Goal: Information Seeking & Learning: Learn about a topic

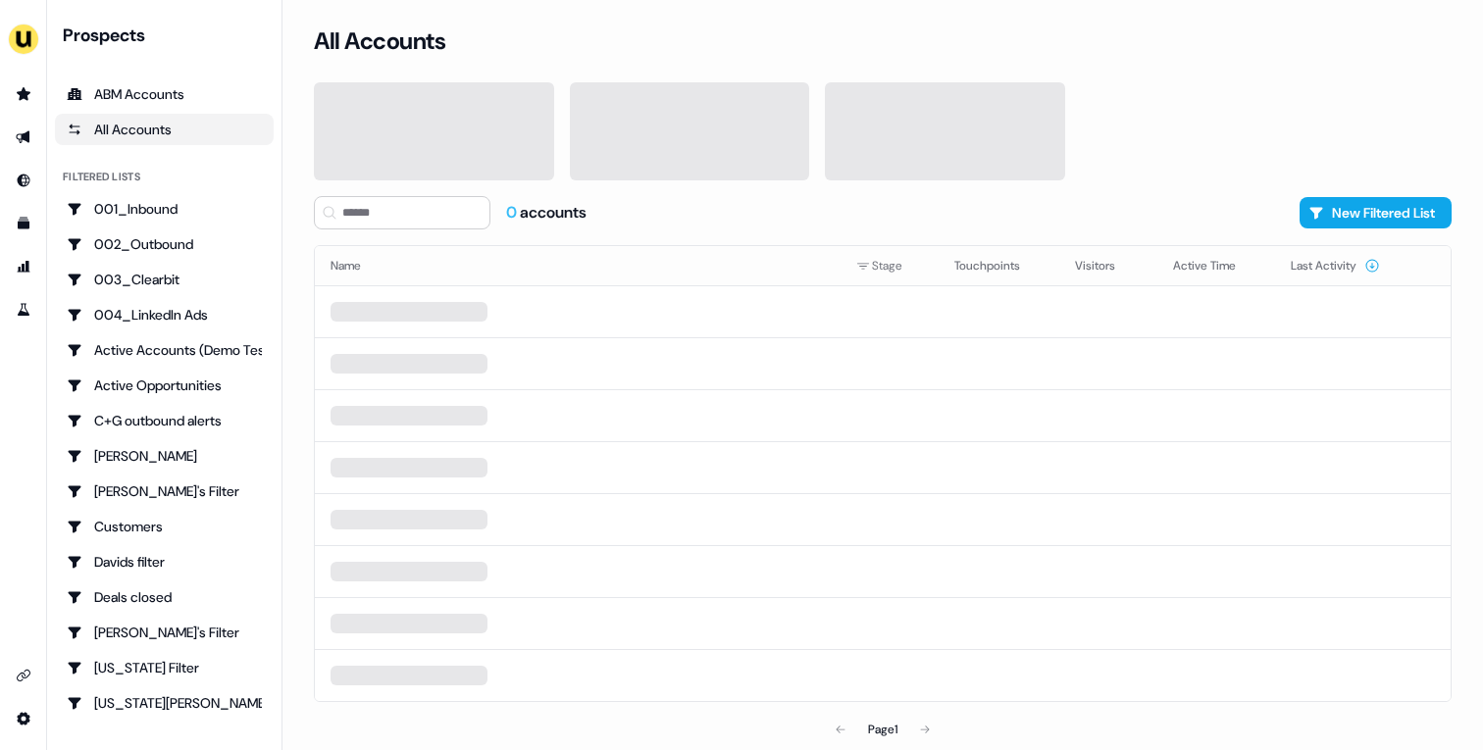
click at [1150, 90] on div at bounding box center [883, 131] width 1138 height 98
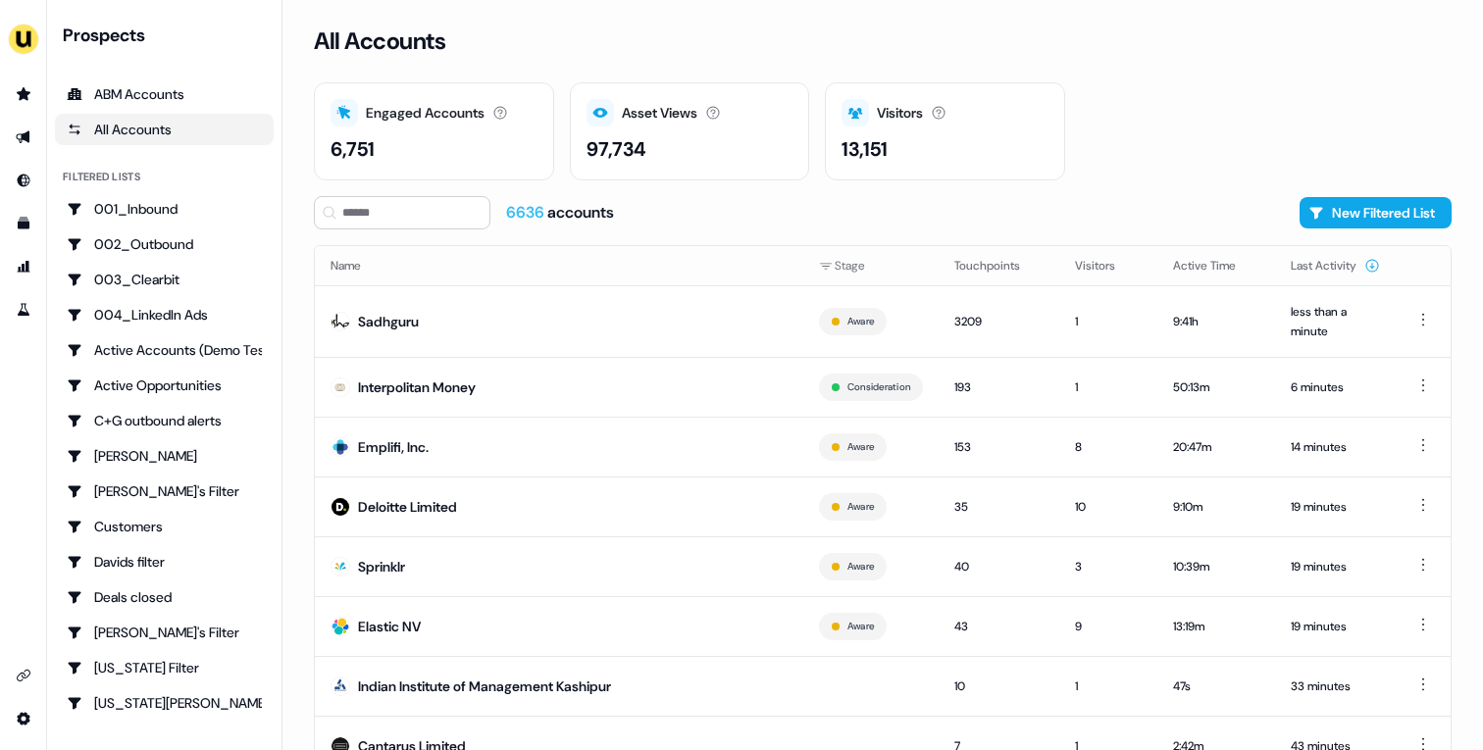
scroll to position [73, 0]
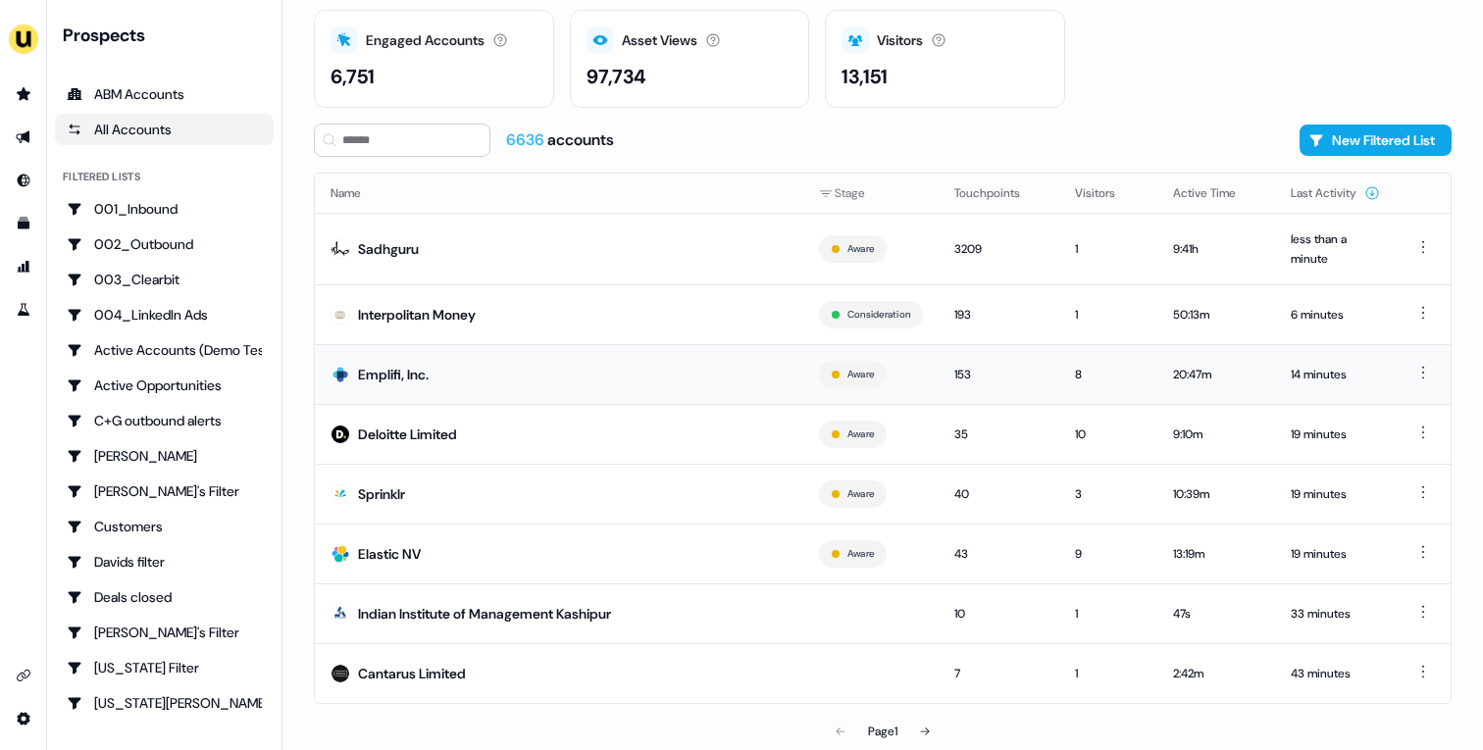
click at [522, 391] on td "Emplifi, Inc." at bounding box center [559, 374] width 488 height 60
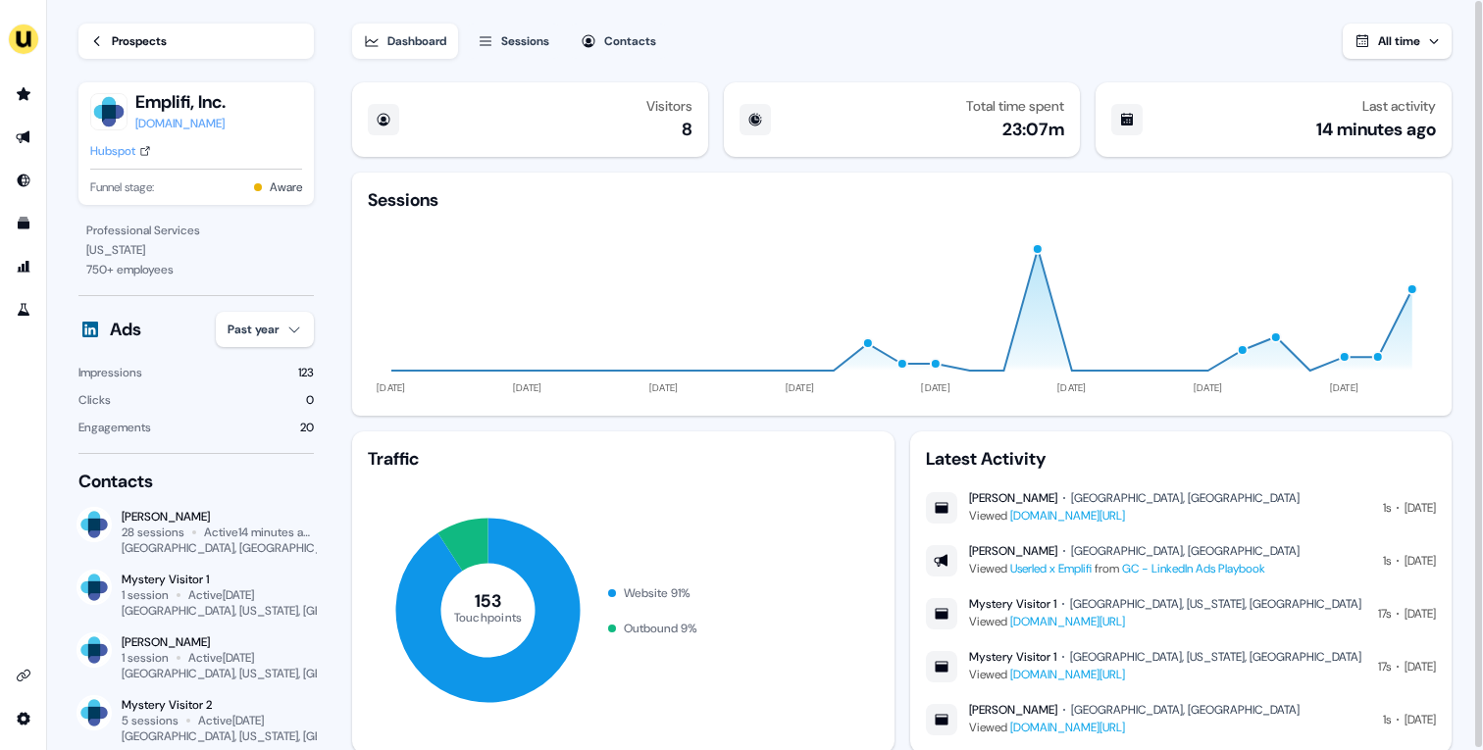
click at [132, 43] on div "Prospects" at bounding box center [139, 41] width 55 height 20
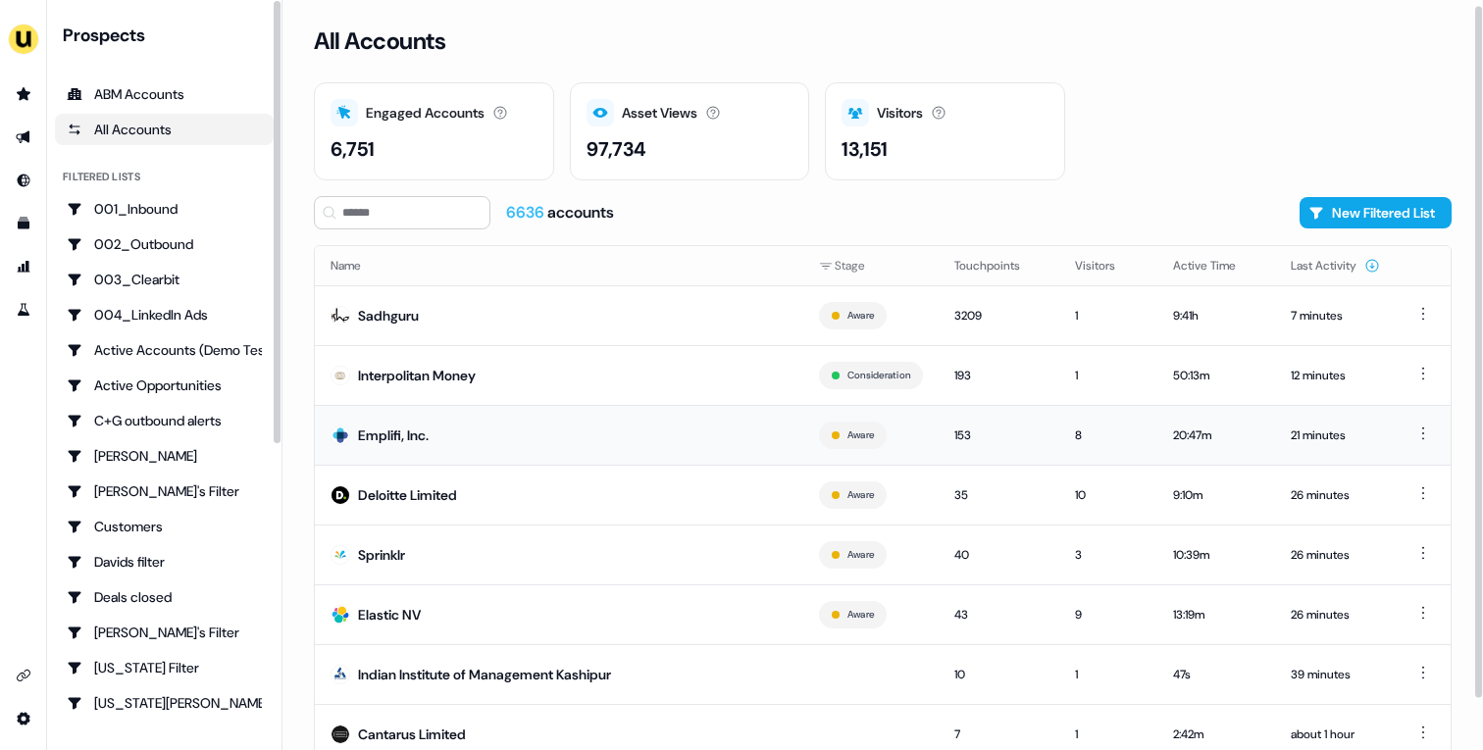
scroll to position [61, 0]
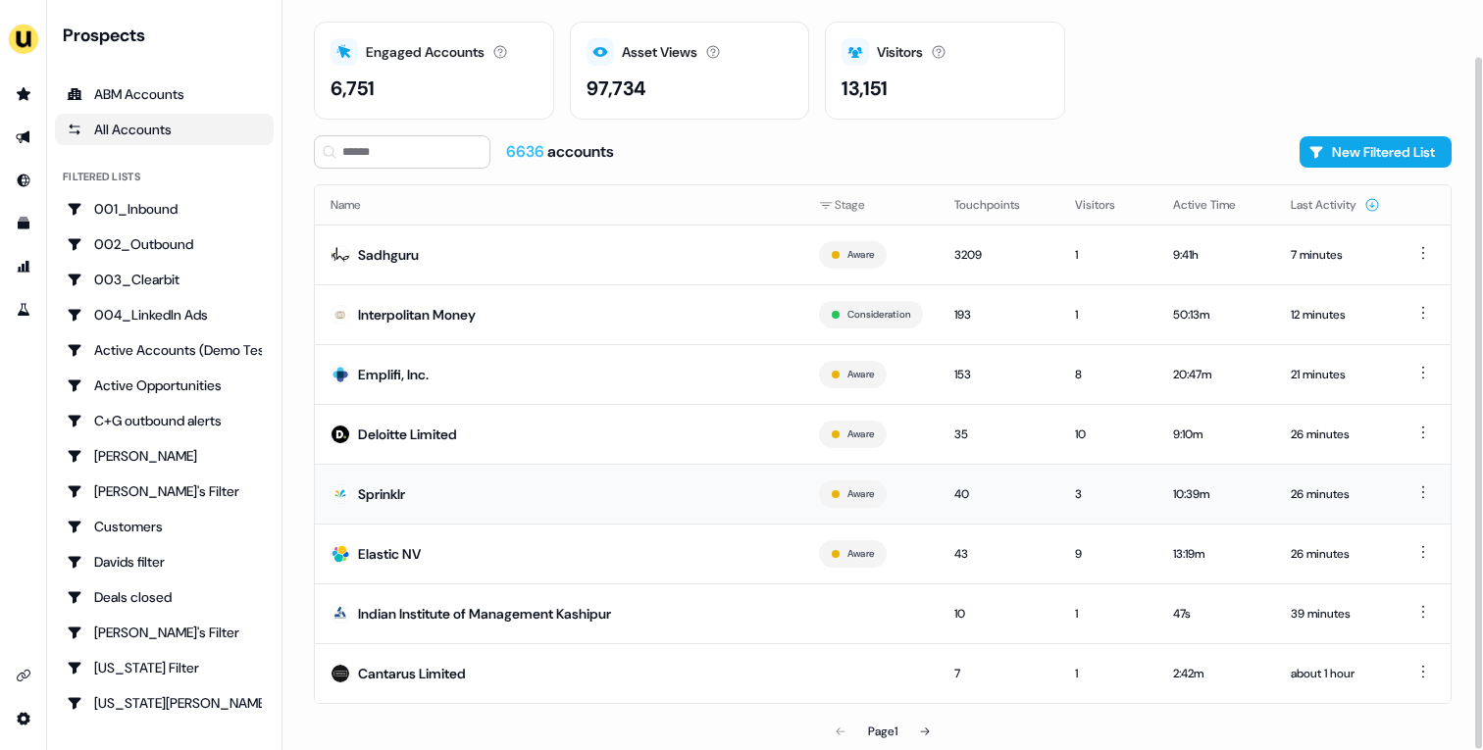
click at [503, 488] on td "Sprinklr" at bounding box center [559, 494] width 488 height 60
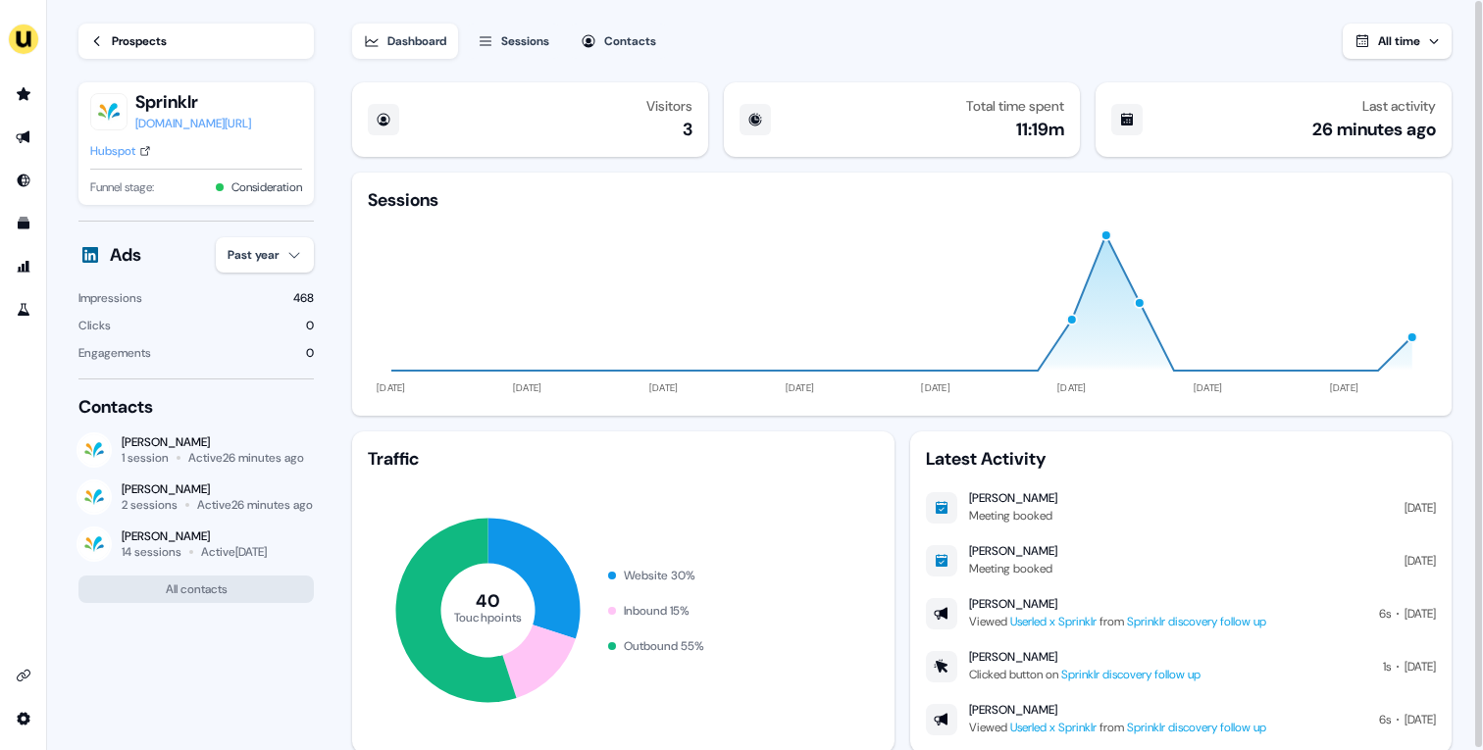
click at [135, 155] on div "Hubspot" at bounding box center [112, 151] width 45 height 20
click at [500, 51] on button "Sessions" at bounding box center [513, 41] width 95 height 35
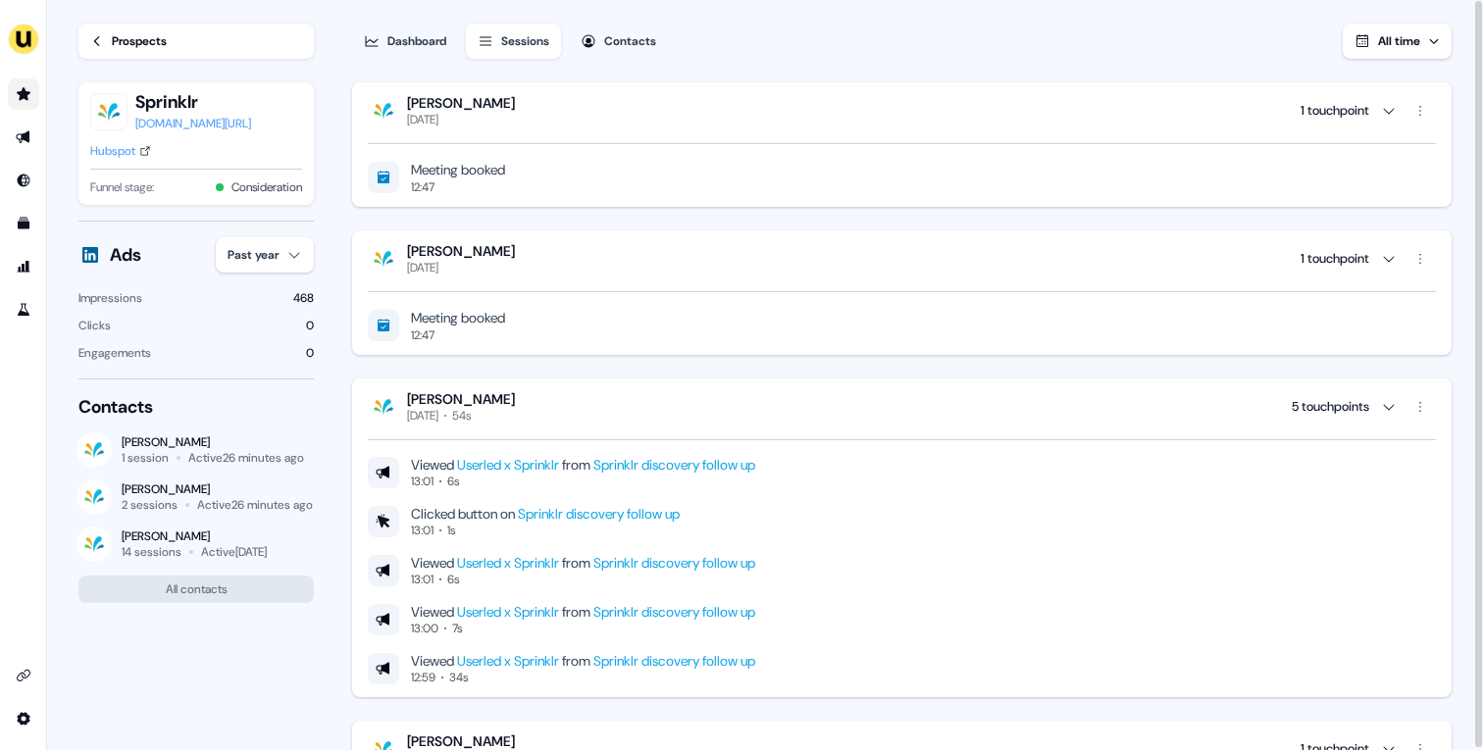
click at [26, 92] on icon "Go to prospects" at bounding box center [24, 93] width 14 height 13
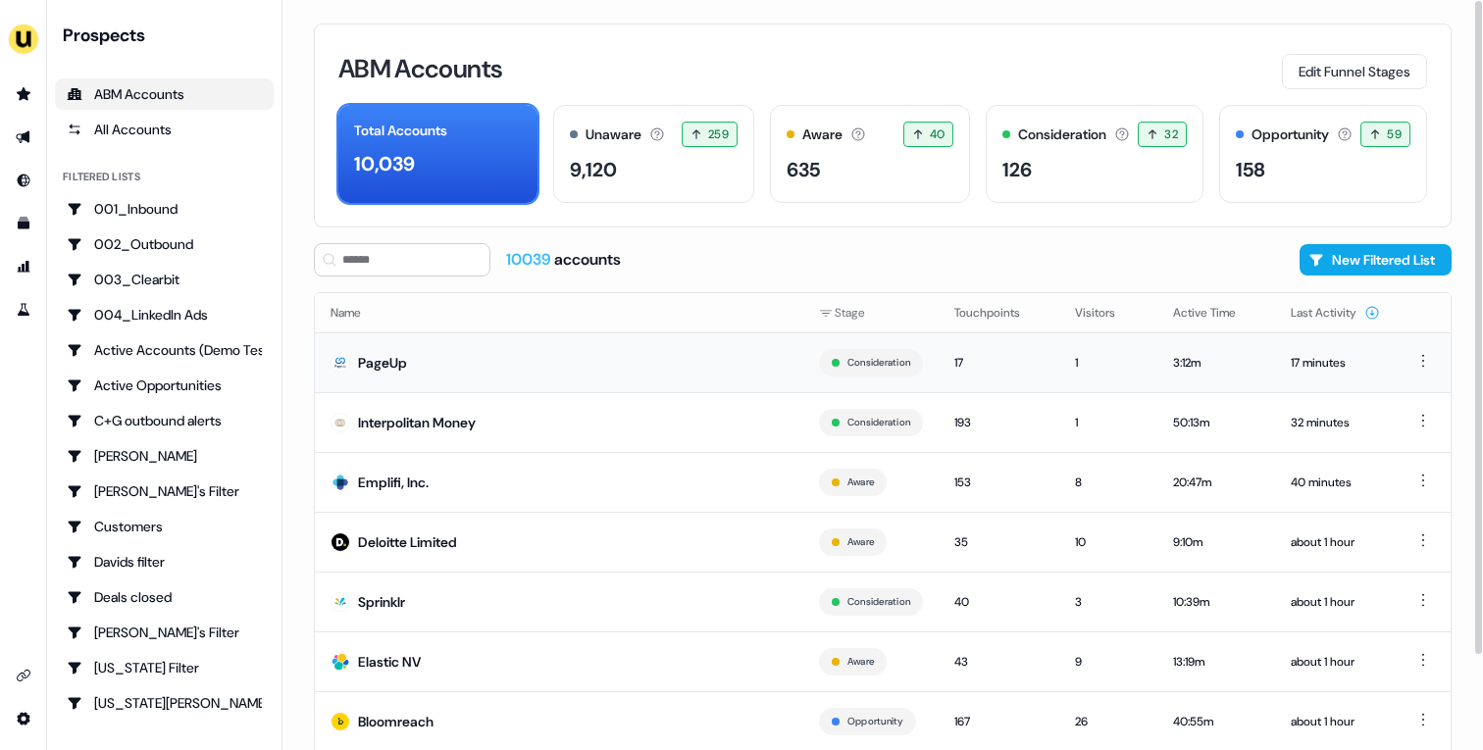
click at [521, 377] on td "PageUp" at bounding box center [559, 363] width 488 height 60
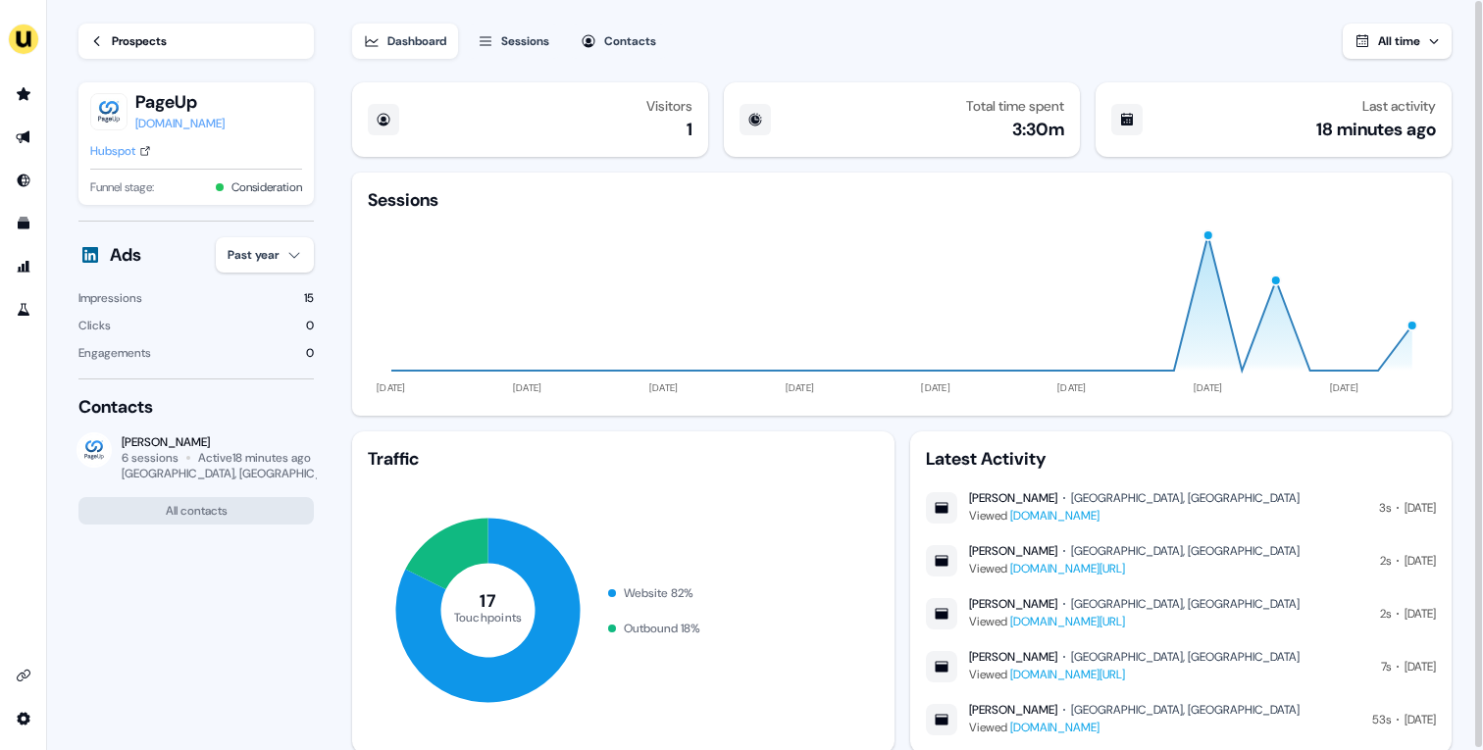
click at [93, 154] on div "Hubspot" at bounding box center [112, 151] width 45 height 20
click at [113, 42] on div "Prospects" at bounding box center [139, 41] width 55 height 20
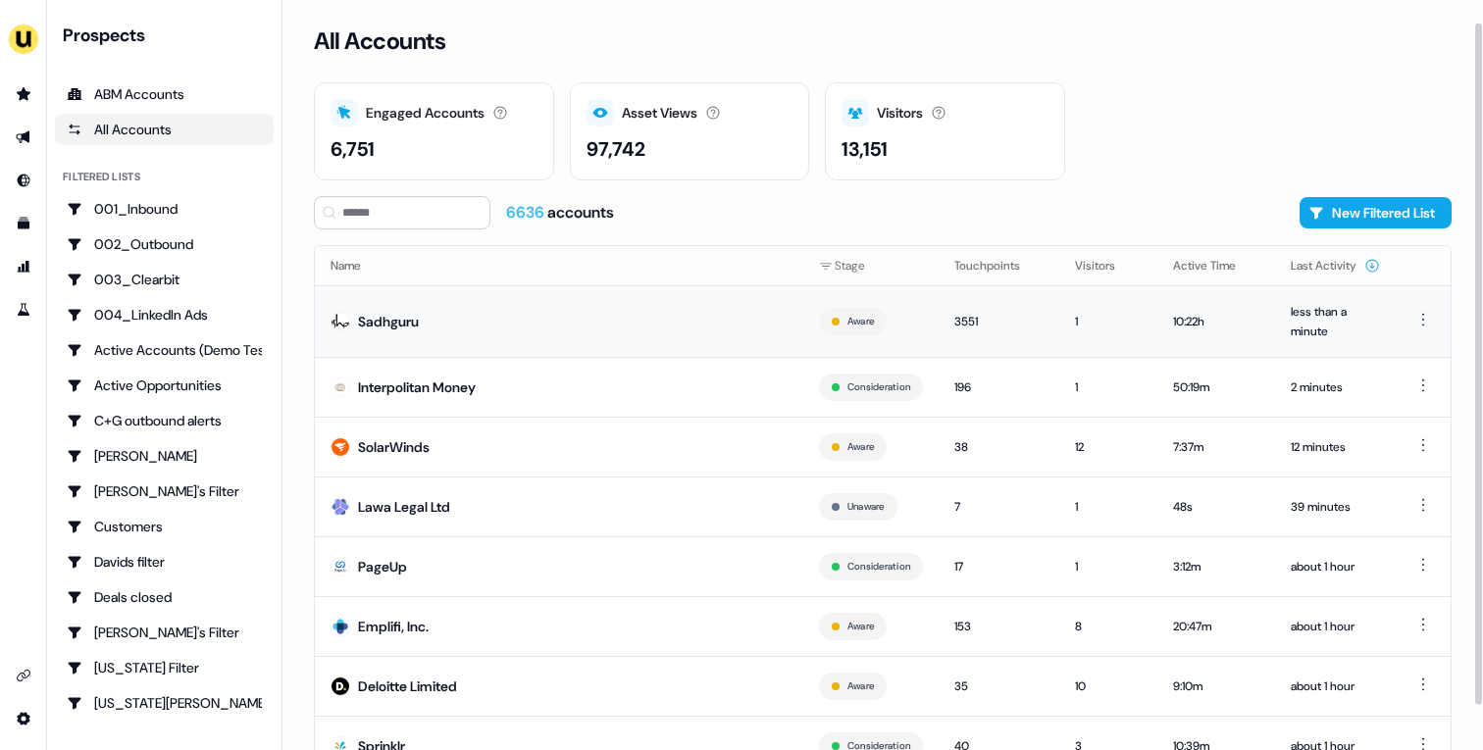
scroll to position [73, 0]
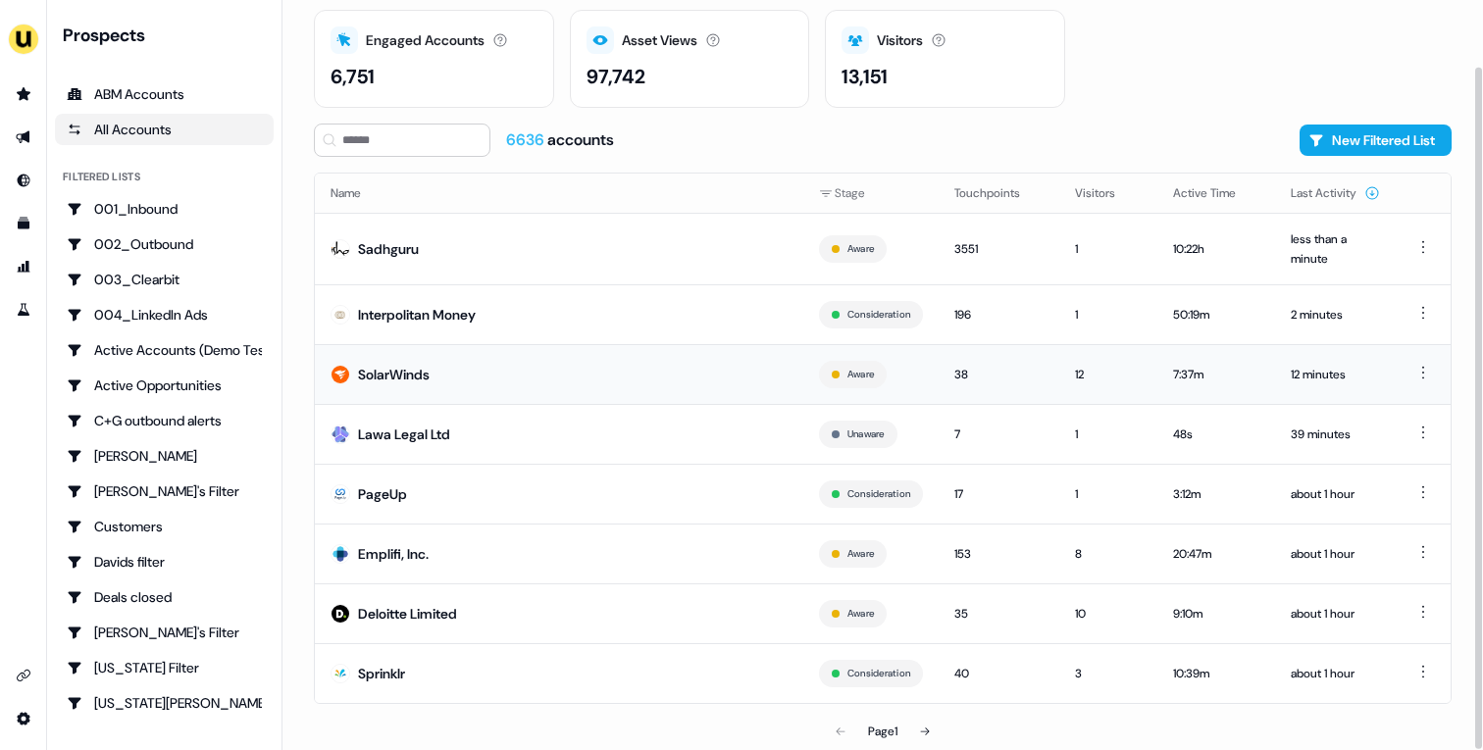
click at [602, 374] on td "SolarWinds" at bounding box center [559, 374] width 488 height 60
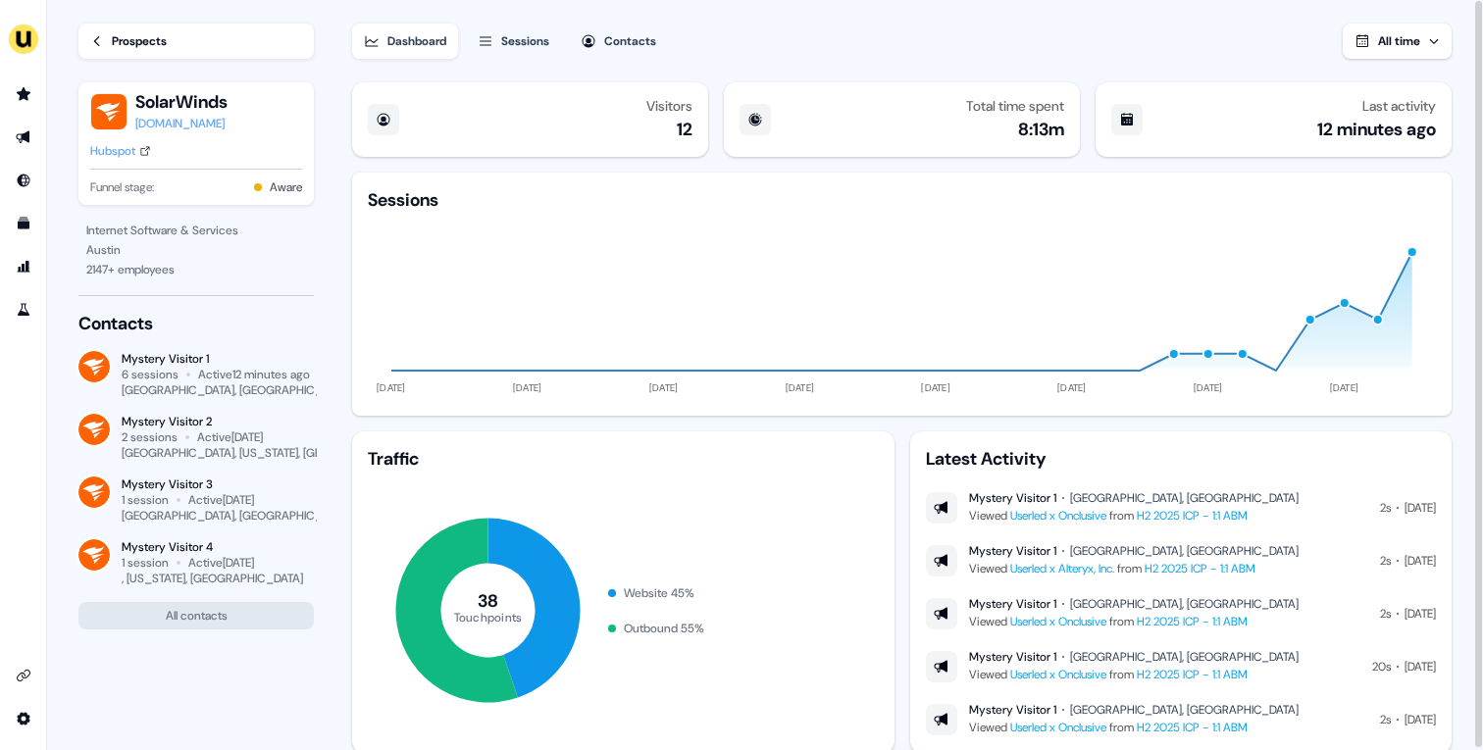
click at [110, 157] on div "Hubspot" at bounding box center [112, 151] width 45 height 20
click at [114, 151] on div "Hubspot" at bounding box center [112, 151] width 45 height 20
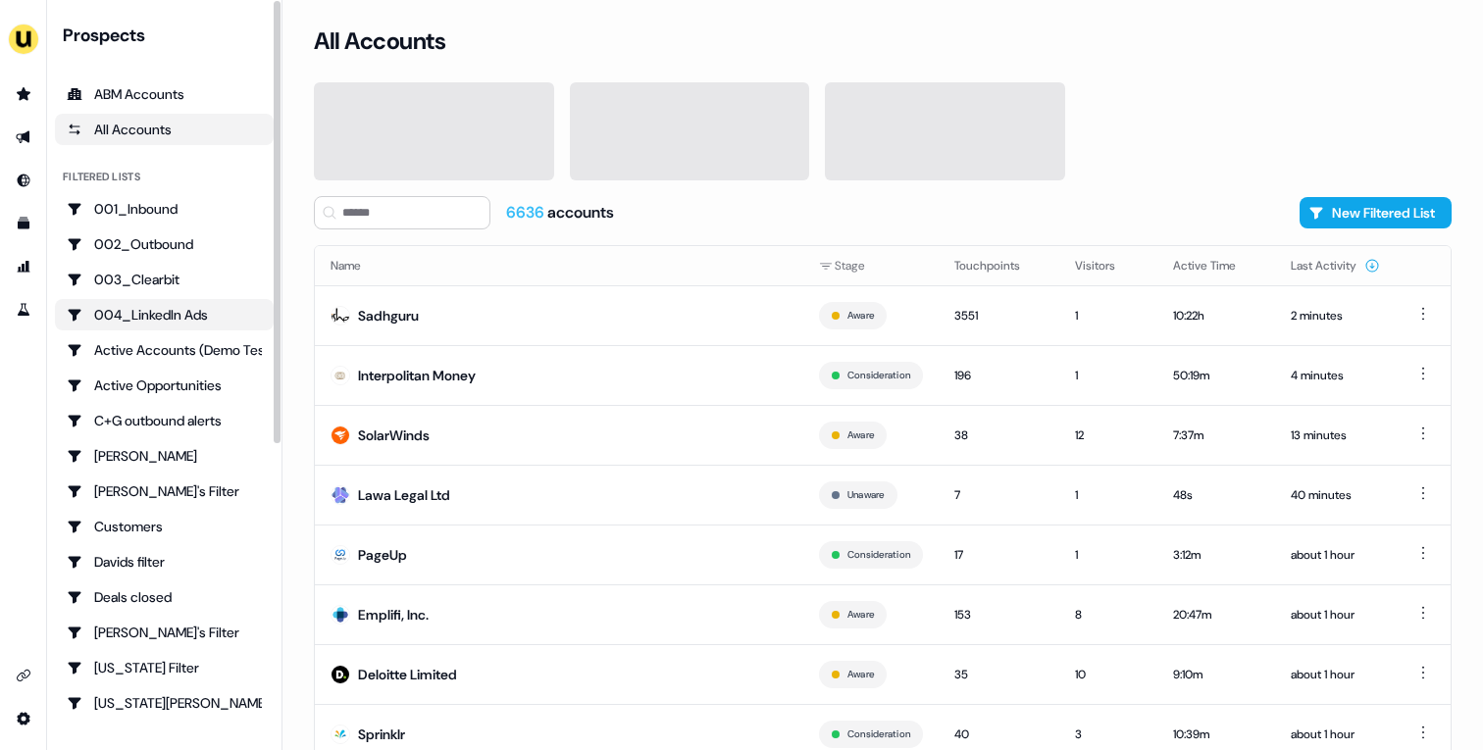
click at [184, 303] on link "004_LinkedIn Ads" at bounding box center [164, 314] width 219 height 31
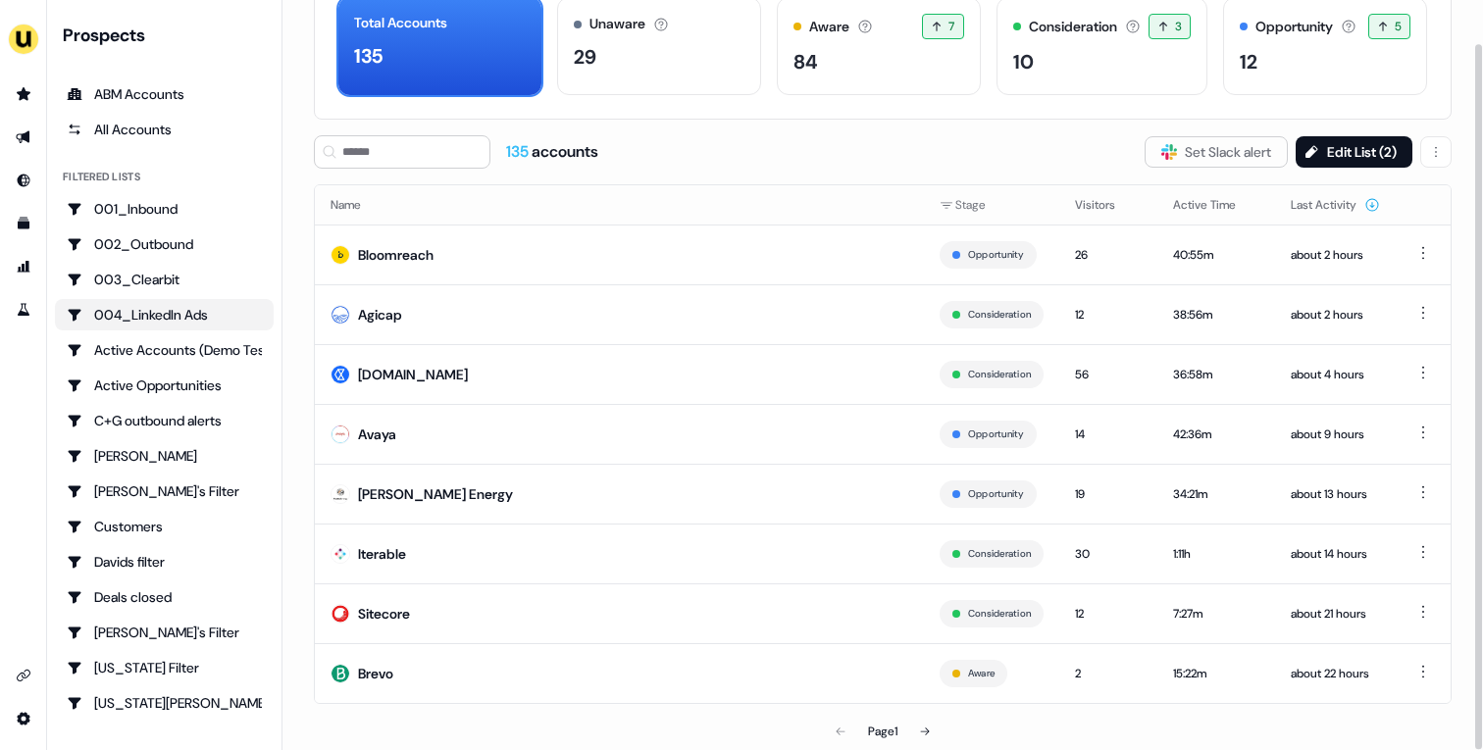
scroll to position [107, 0]
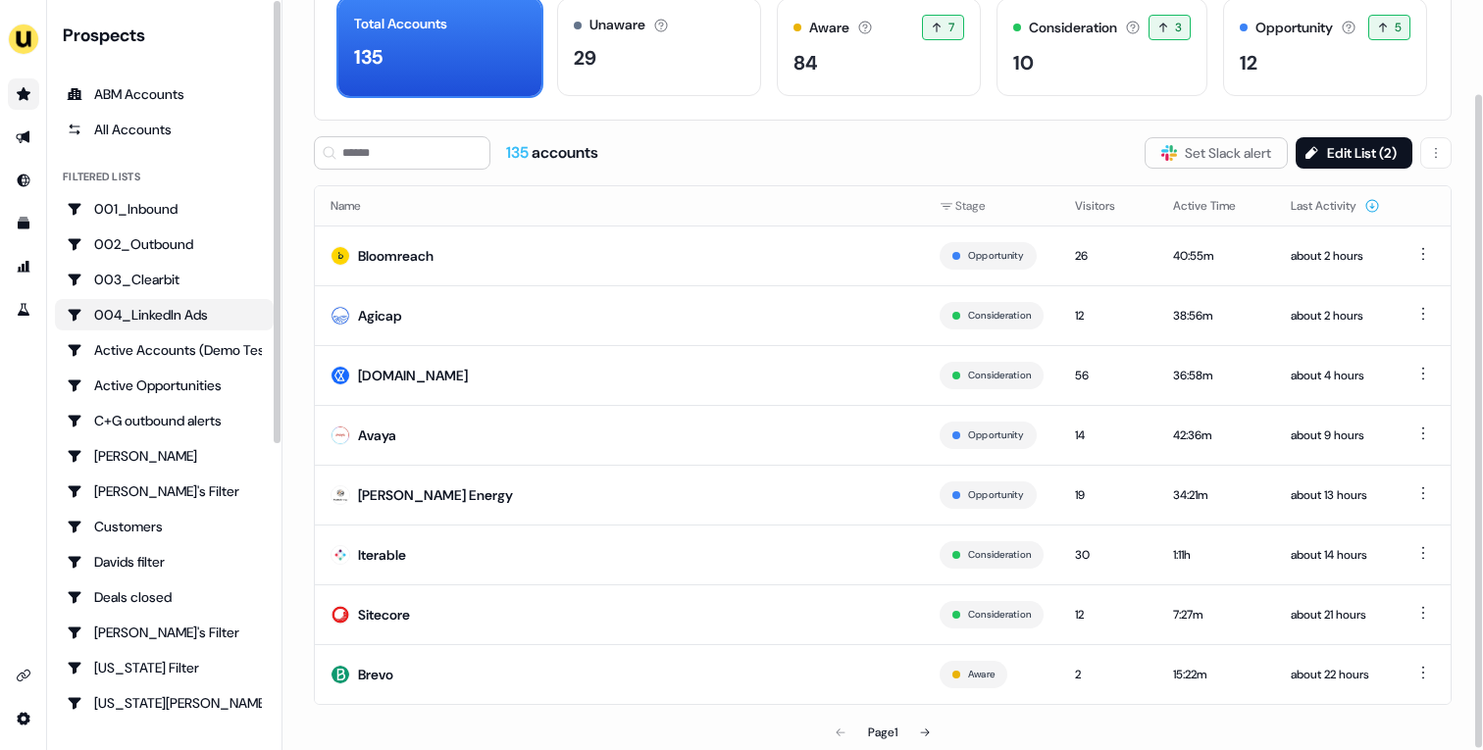
click at [27, 92] on icon "Go to prospects" at bounding box center [24, 93] width 14 height 13
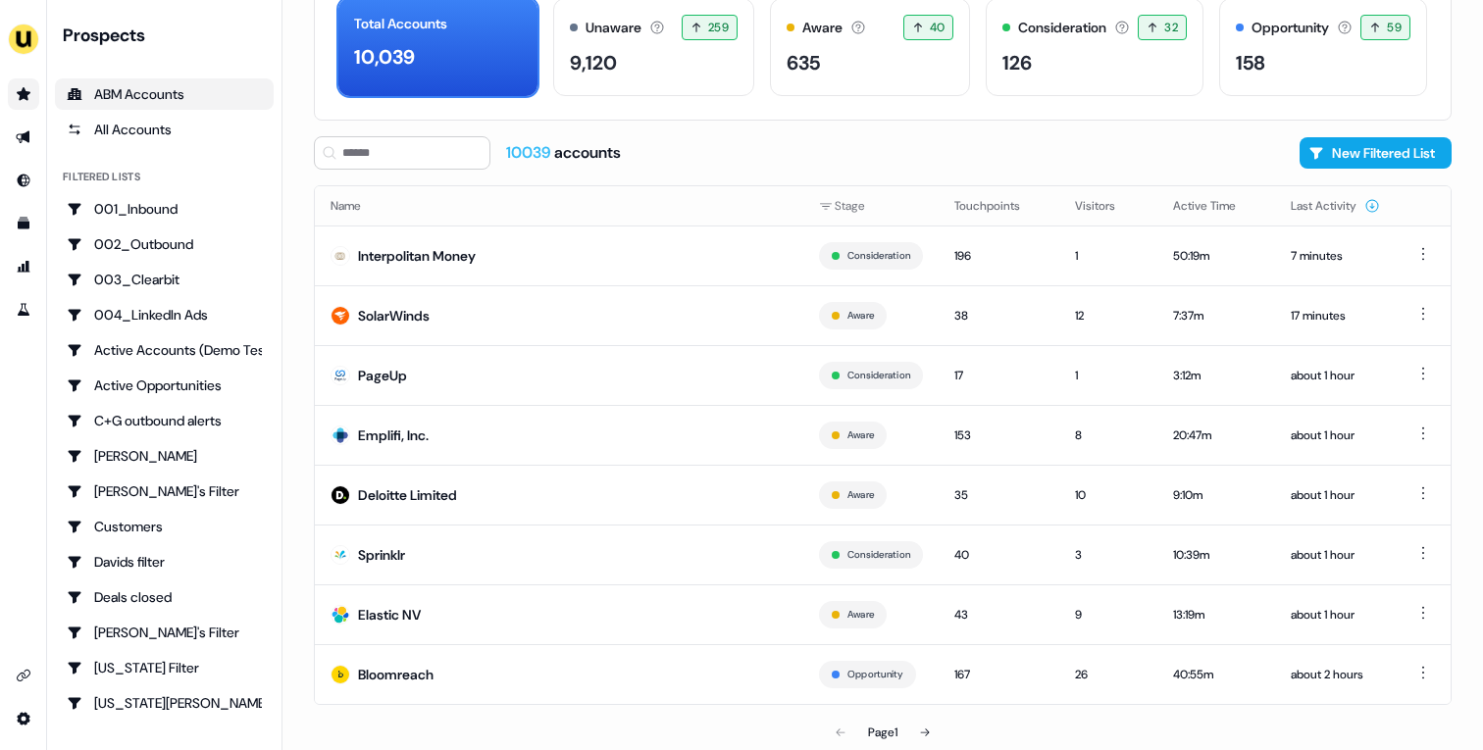
scroll to position [107, 0]
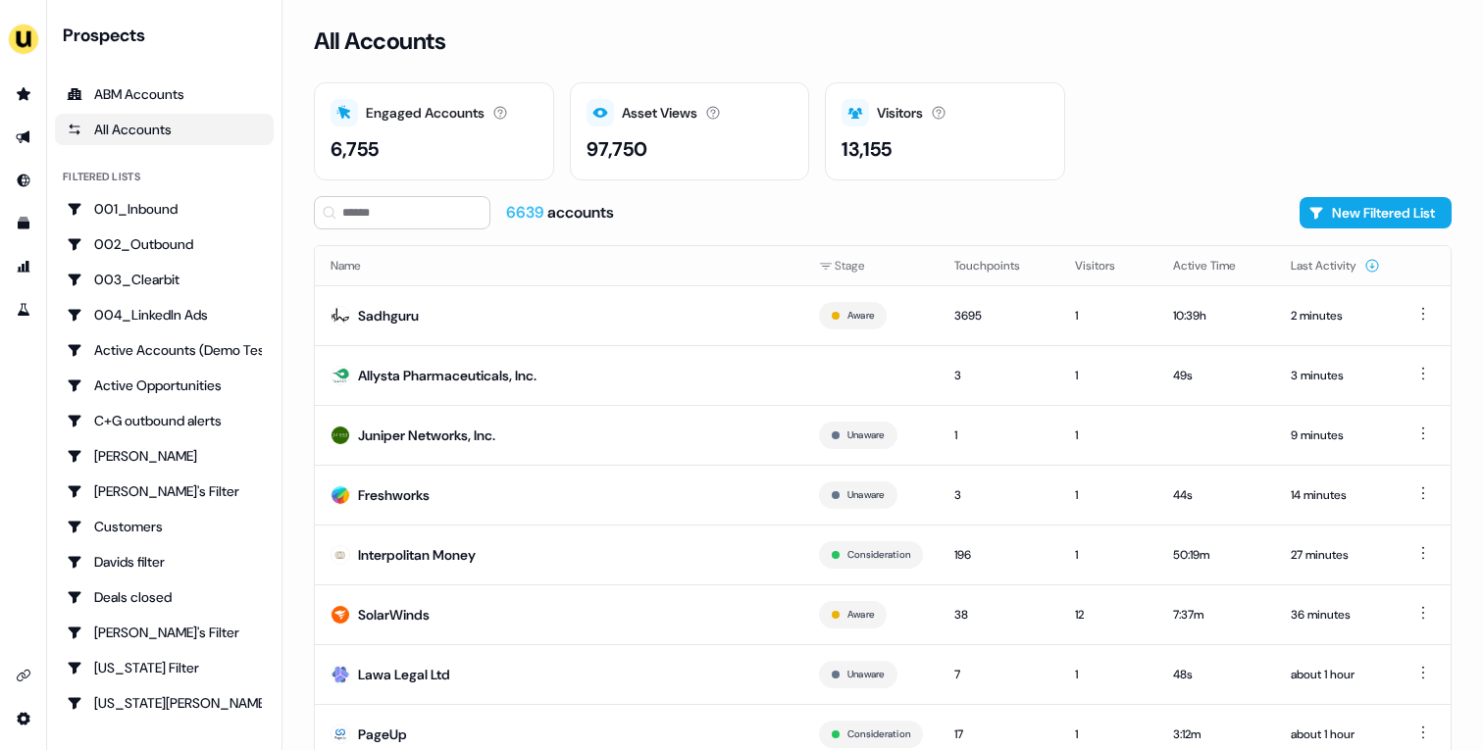
scroll to position [61, 0]
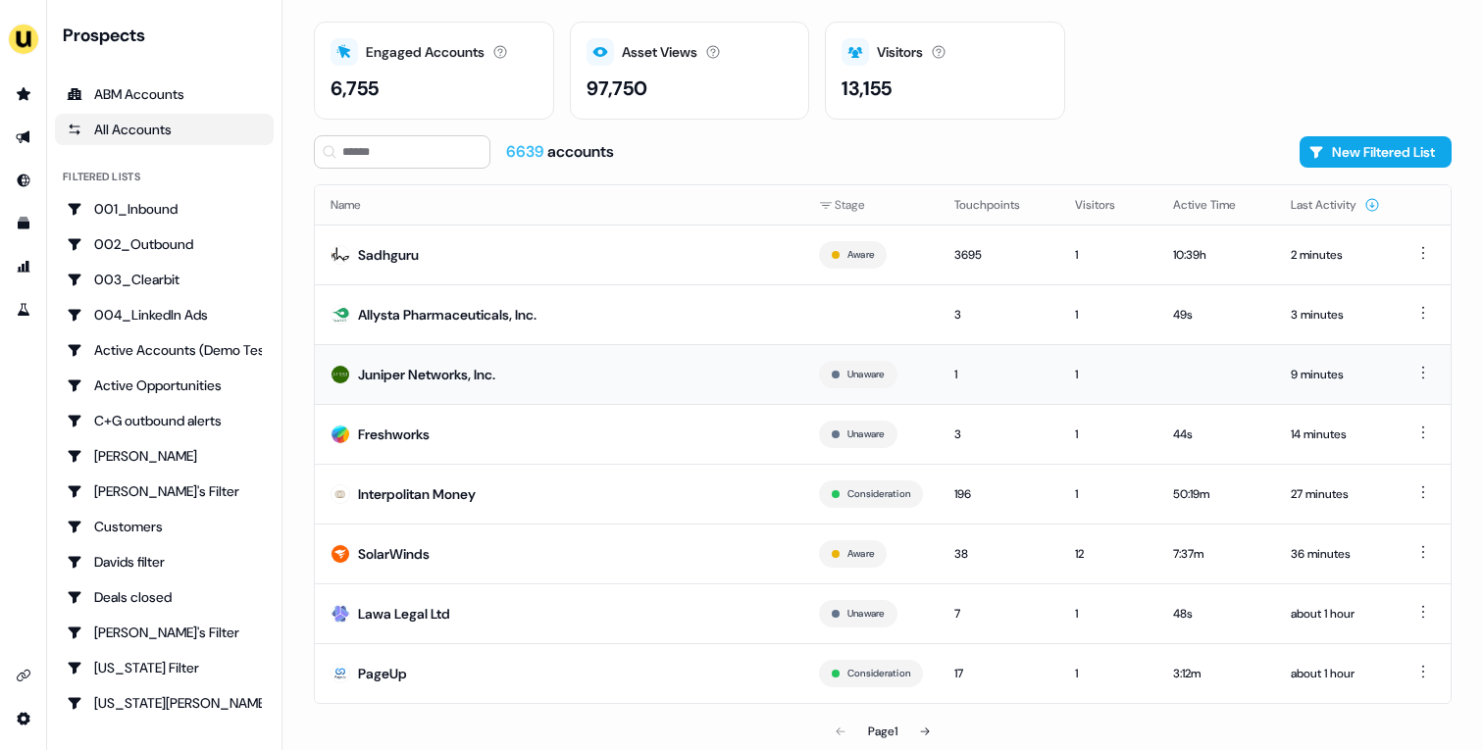
click at [581, 380] on td "Juniper Networks, Inc." at bounding box center [559, 374] width 488 height 60
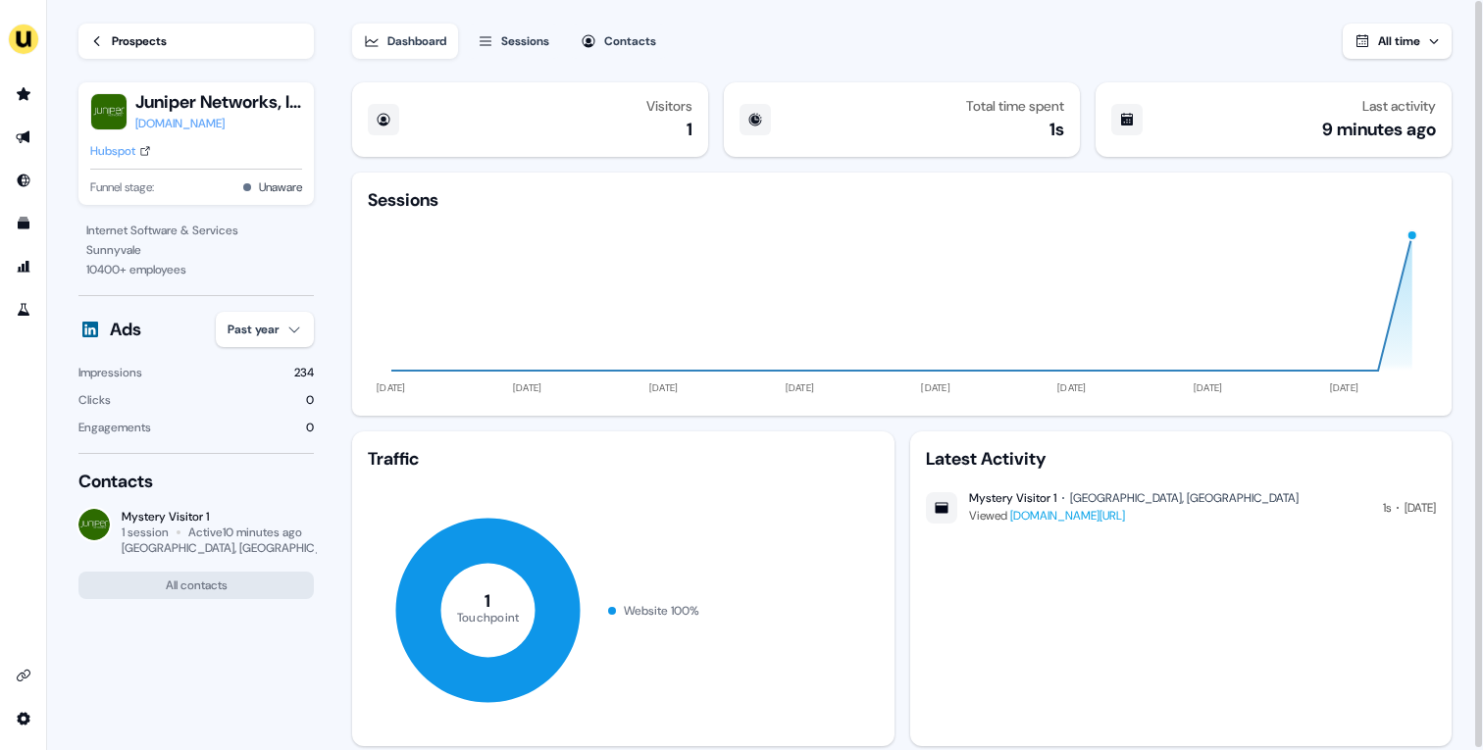
click at [128, 40] on div "Prospects" at bounding box center [139, 41] width 55 height 20
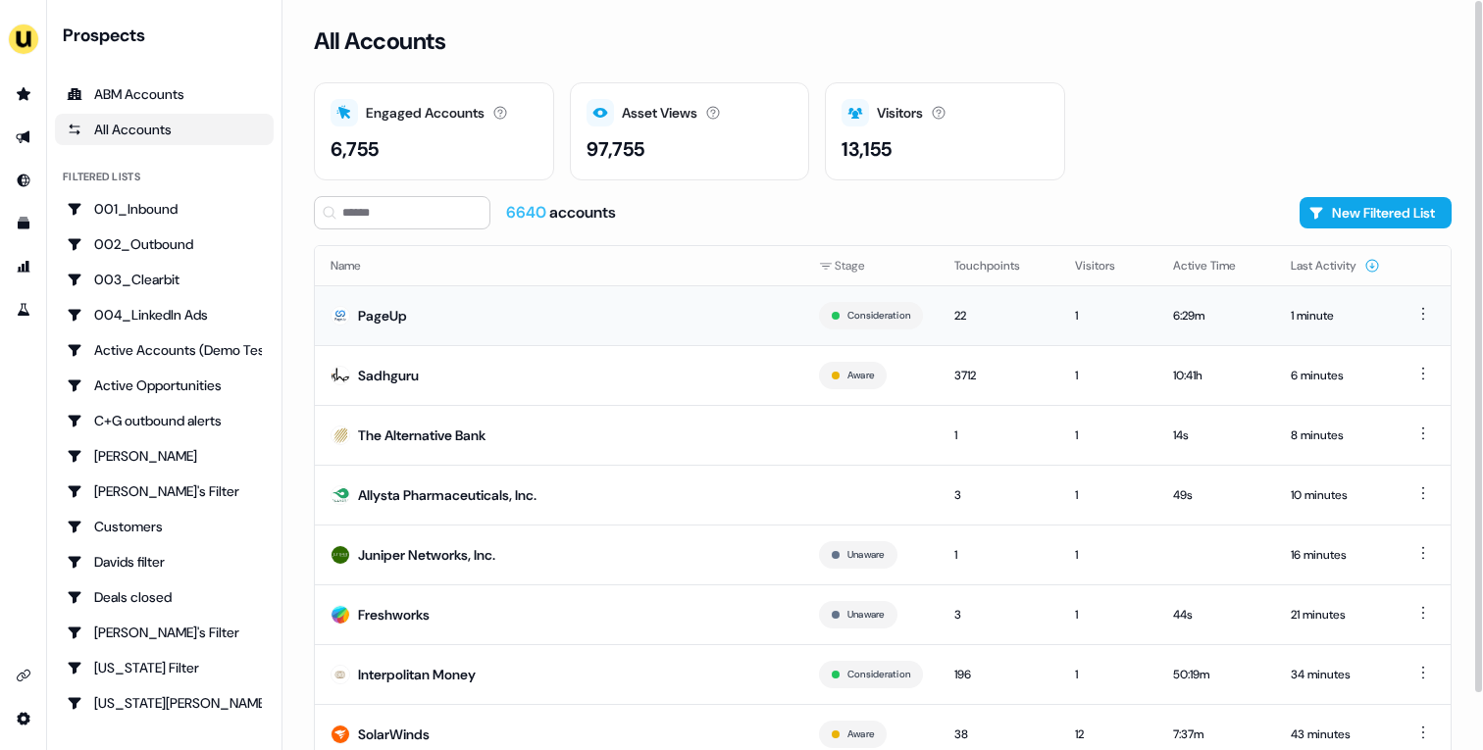
click at [580, 287] on td "PageUp" at bounding box center [559, 315] width 488 height 60
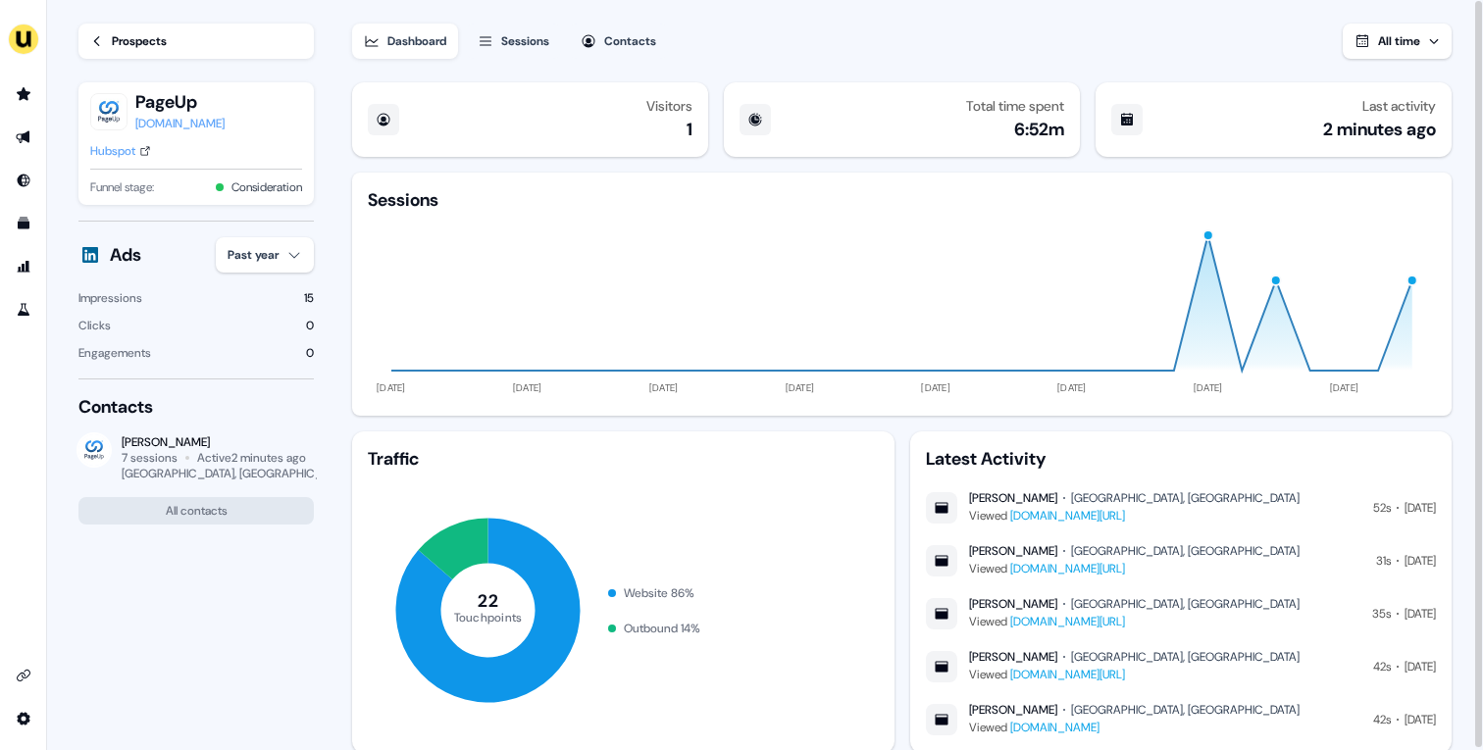
click at [101, 39] on icon at bounding box center [97, 41] width 14 height 14
